Goal: Use online tool/utility: Utilize a website feature to perform a specific function

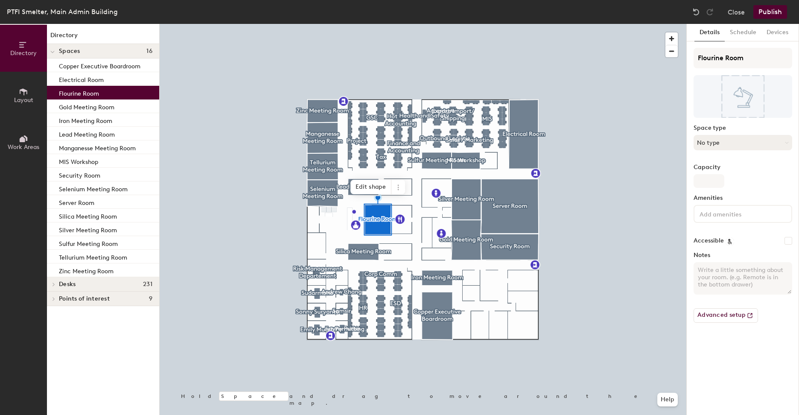
click at [766, 143] on button "No type" at bounding box center [743, 142] width 99 height 15
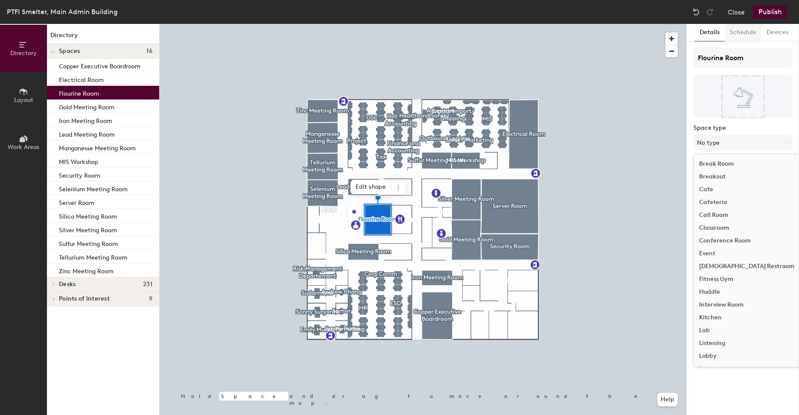
click at [738, 38] on button "Schedule" at bounding box center [743, 33] width 37 height 18
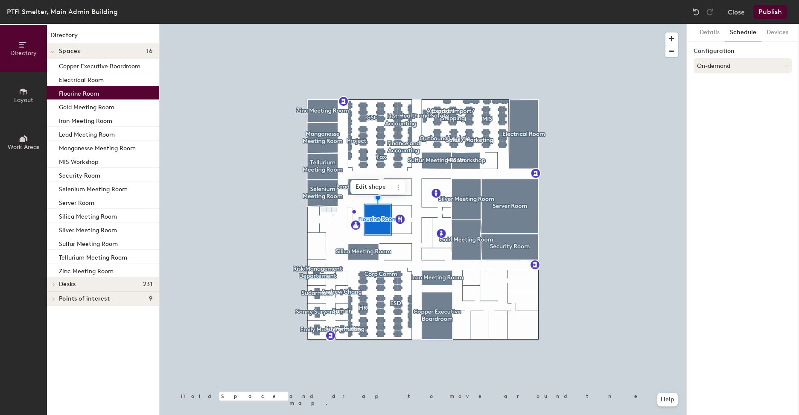
click at [775, 65] on button "On-demand" at bounding box center [743, 65] width 99 height 15
click at [730, 9] on button "Close" at bounding box center [736, 12] width 17 height 14
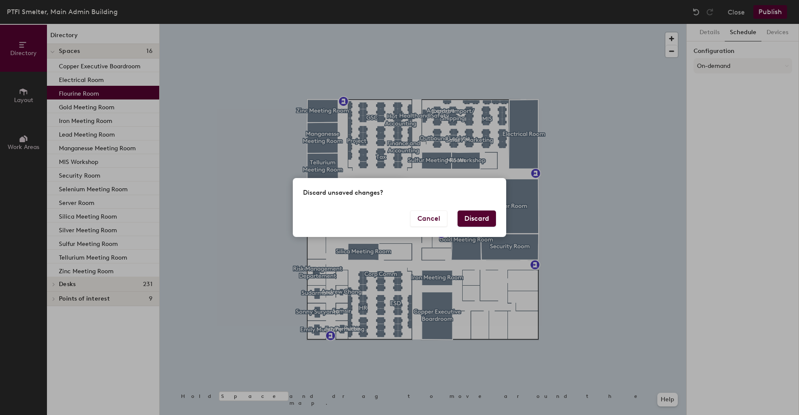
click at [484, 215] on button "Discard" at bounding box center [477, 219] width 38 height 16
